Goal: Task Accomplishment & Management: Use online tool/utility

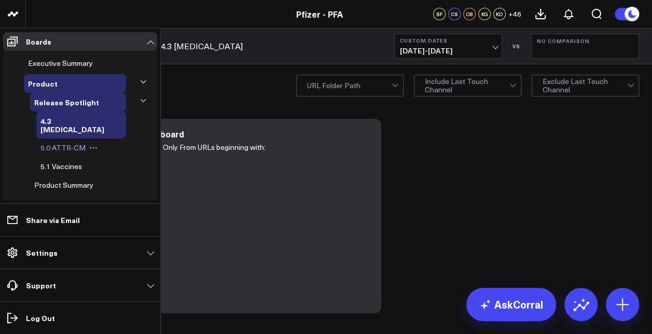
click at [76, 143] on span "5.0 ATTR-CM" at bounding box center [62, 148] width 45 height 10
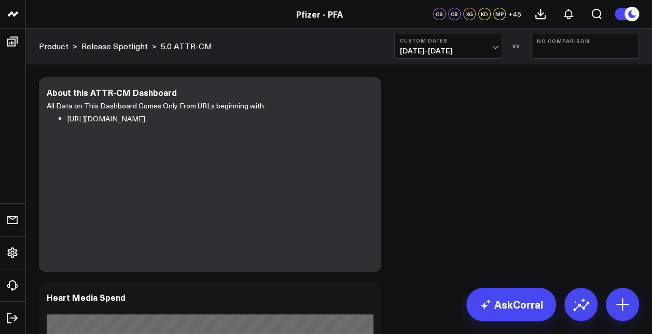
click at [468, 45] on button "Custom Dates [DATE] - [DATE]" at bounding box center [448, 46] width 108 height 25
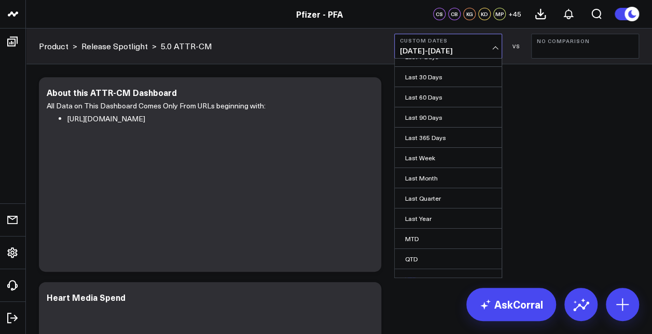
scroll to position [61, 0]
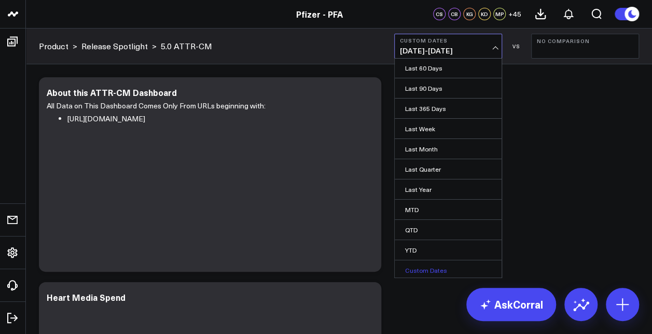
click at [427, 265] on link "Custom Dates" at bounding box center [448, 270] width 107 height 20
select select "7"
select select "2025"
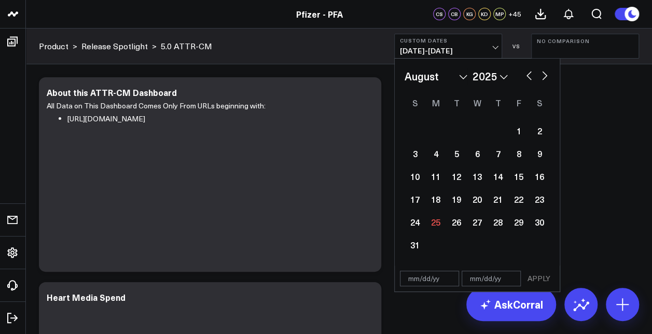
click at [526, 78] on button "button" at bounding box center [529, 74] width 10 height 12
select select "6"
select select "2025"
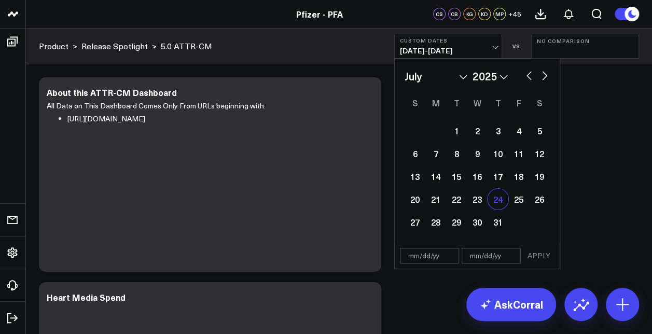
click at [494, 198] on div "24" at bounding box center [498, 199] width 21 height 21
type input "[DATE]"
select select "6"
select select "2025"
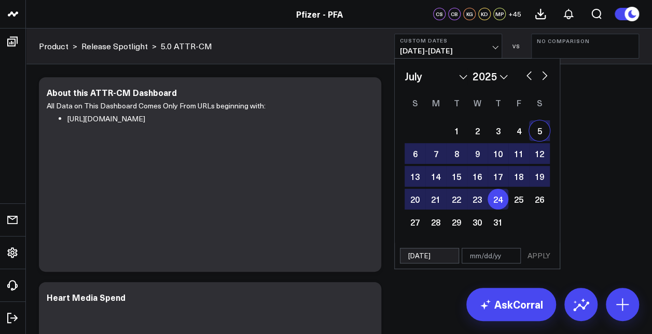
click at [543, 74] on button "button" at bounding box center [545, 74] width 10 height 12
select select "7"
select select "2025"
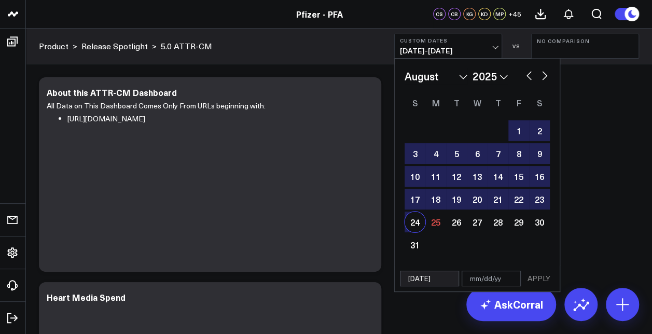
click at [411, 221] on div "24" at bounding box center [415, 222] width 21 height 21
type input "[DATE]"
select select "7"
select select "2025"
click at [535, 274] on button "APPLY" at bounding box center [539, 279] width 31 height 16
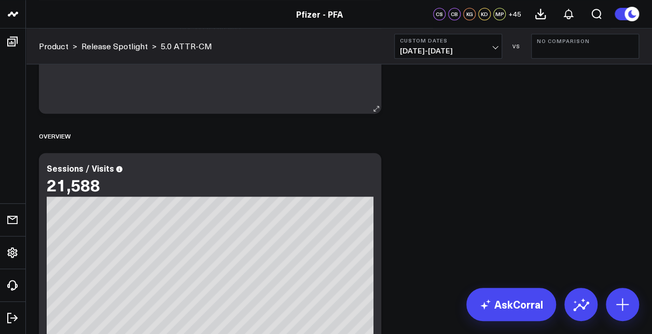
scroll to position [415, 0]
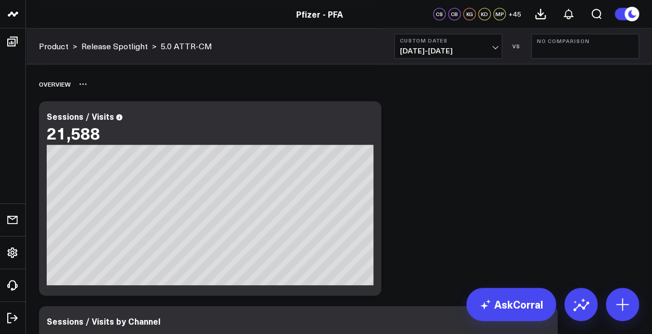
click at [137, 88] on div "Overview" at bounding box center [339, 84] width 600 height 24
